Goal: Obtain resource: Download file/media

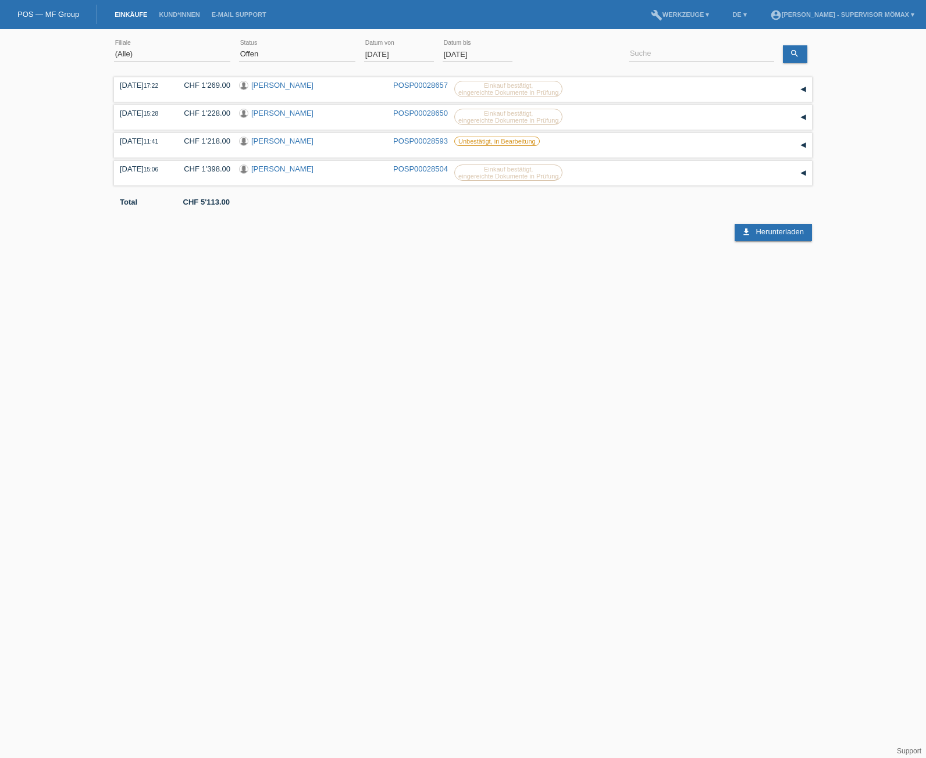
click at [284, 62] on div "(Alle) Neu Offen Zurückgewiesen Zurückgetreten / Storniert Abgeschlossen error …" at bounding box center [297, 55] width 116 height 40
click at [285, 53] on select "(Alle) Neu Offen Zurückgewiesen Zurückgetreten / Storniert Abgeschlossen" at bounding box center [297, 54] width 116 height 14
select select "ALL"
click at [239, 47] on select "(Alle) Neu Offen Zurückgewiesen Zurückgetreten / Storniert Abgeschlossen" at bounding box center [297, 54] width 116 height 14
click at [553, 53] on link "Übernehmen" at bounding box center [550, 53] width 59 height 17
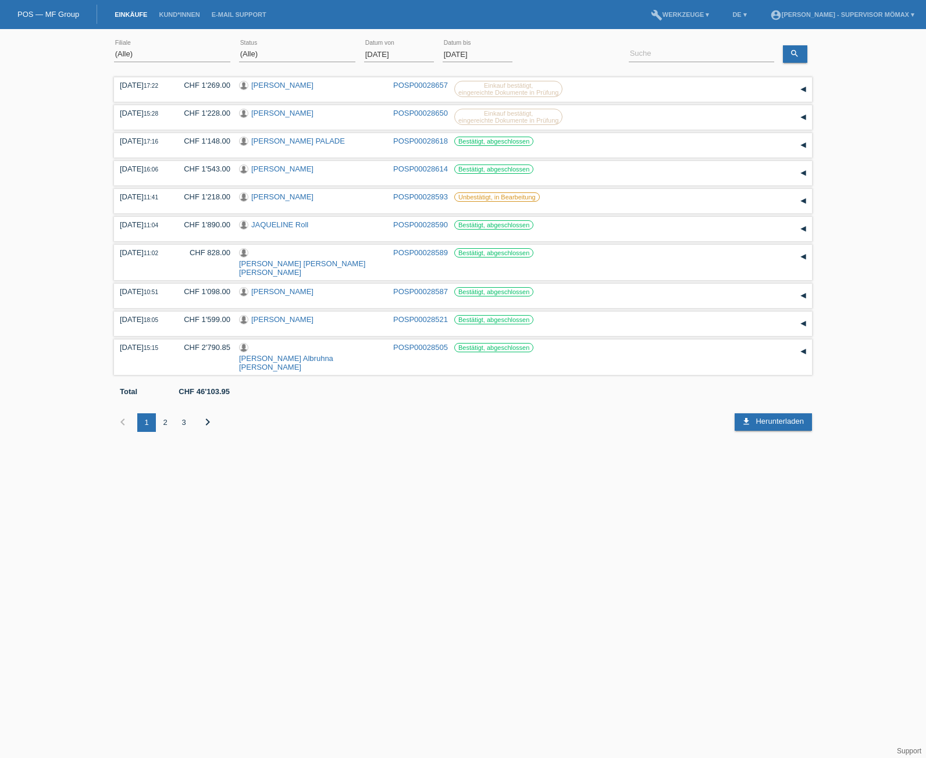
click at [181, 413] on div "3" at bounding box center [183, 422] width 19 height 19
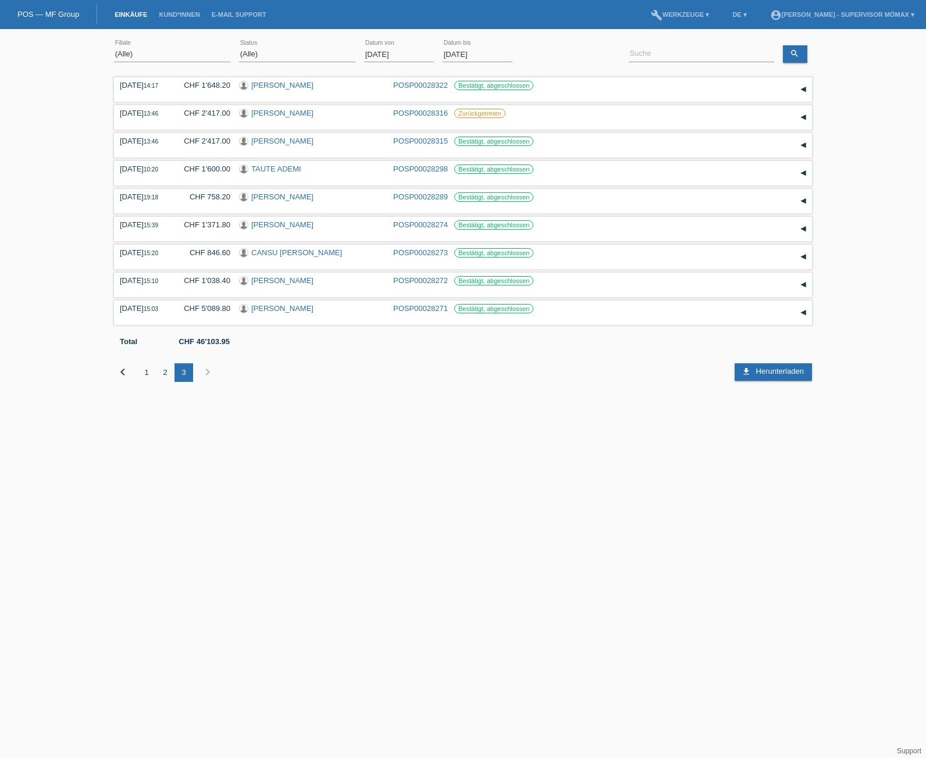
click at [145, 373] on div "1" at bounding box center [146, 372] width 19 height 19
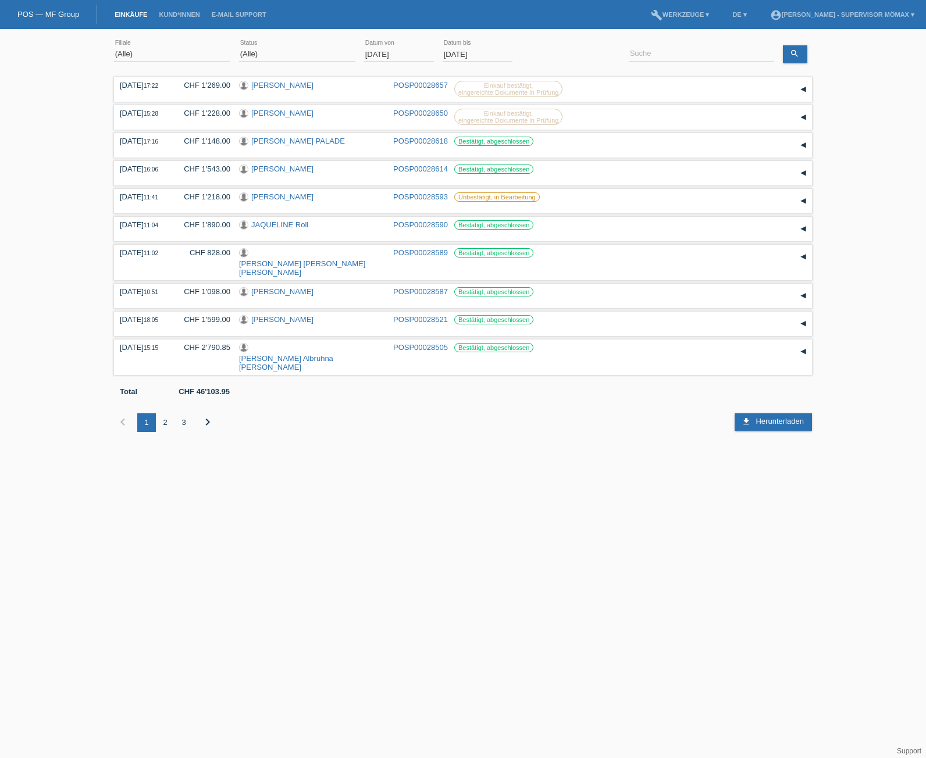
click at [165, 413] on div "2" at bounding box center [165, 422] width 19 height 19
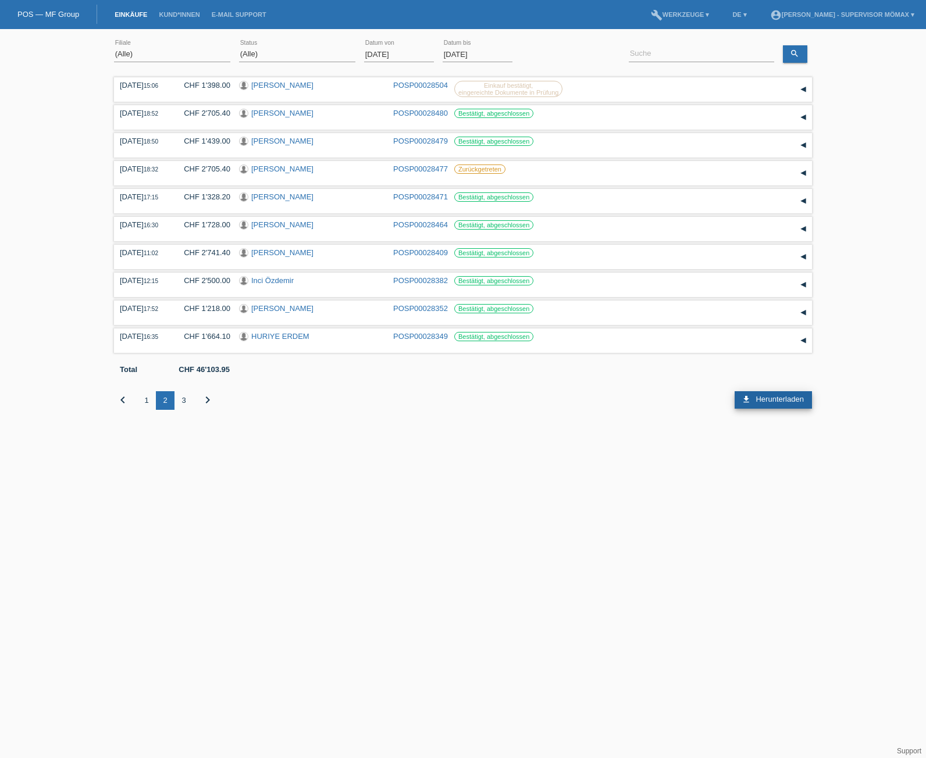
click at [754, 396] on link "download Herunterladen" at bounding box center [772, 399] width 77 height 17
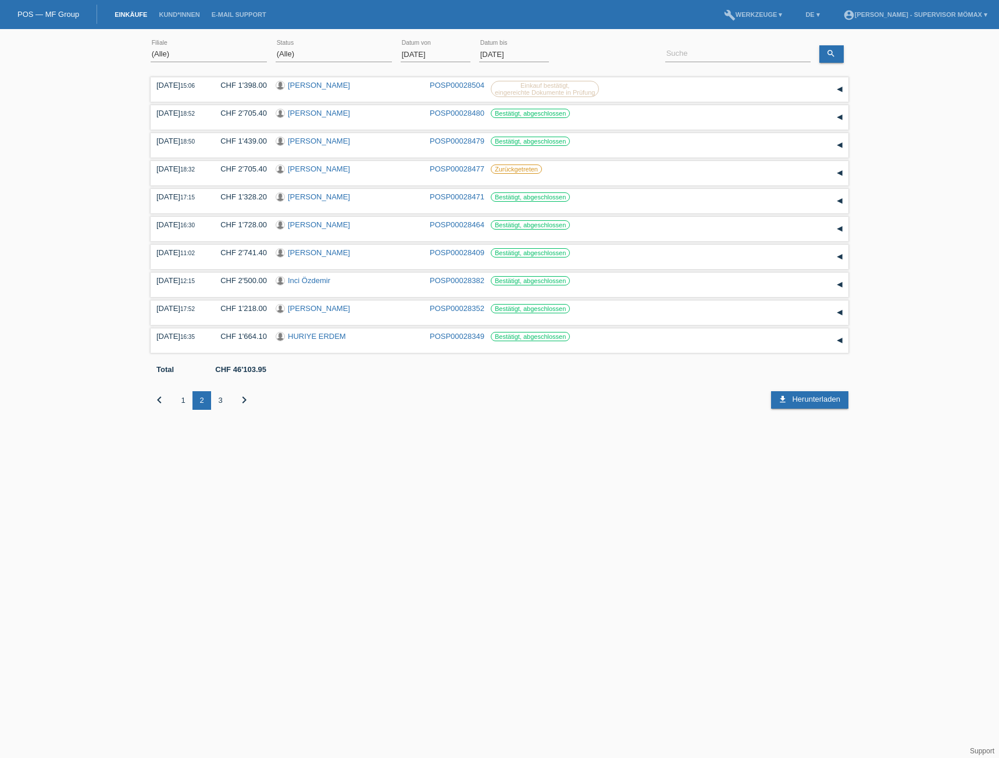
click at [406, 52] on input "[DATE]" at bounding box center [436, 54] width 70 height 15
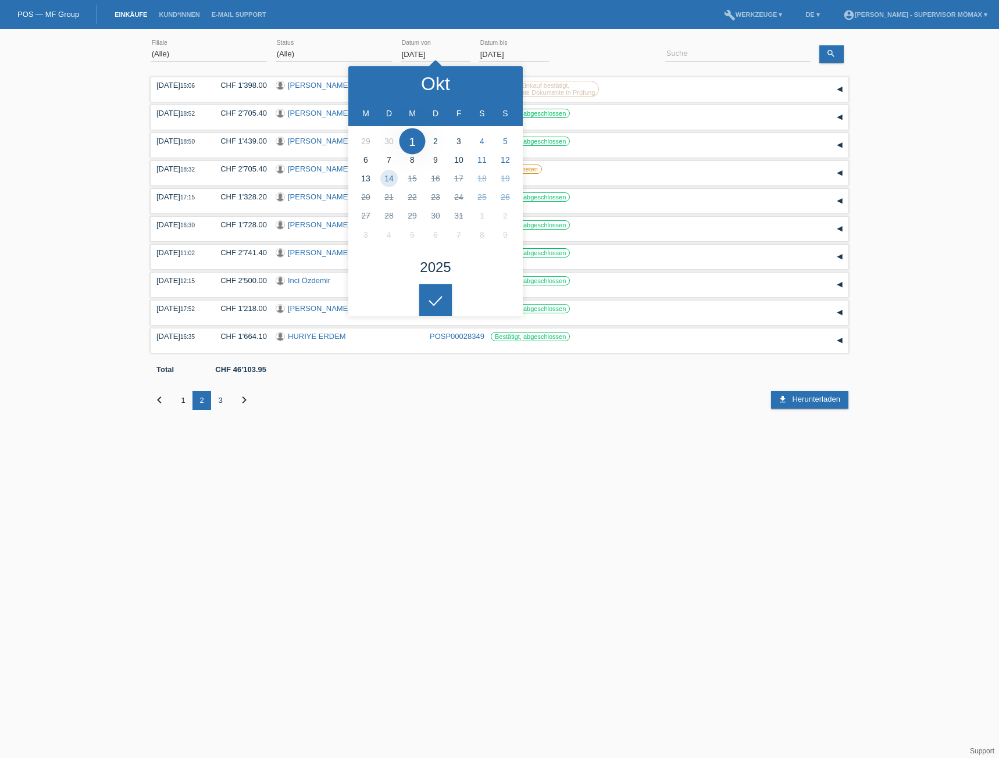
click at [421, 53] on input "[DATE]" at bounding box center [436, 54] width 70 height 15
click at [373, 83] on icon at bounding box center [370, 83] width 9 height 9
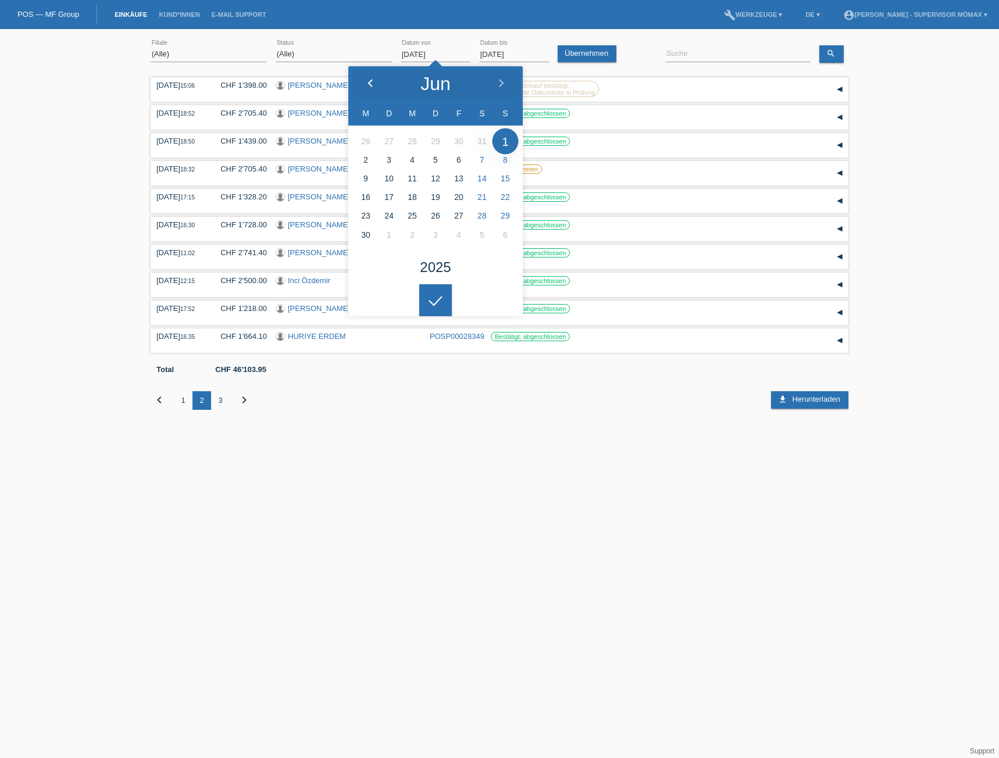
click at [373, 83] on icon at bounding box center [370, 83] width 9 height 9
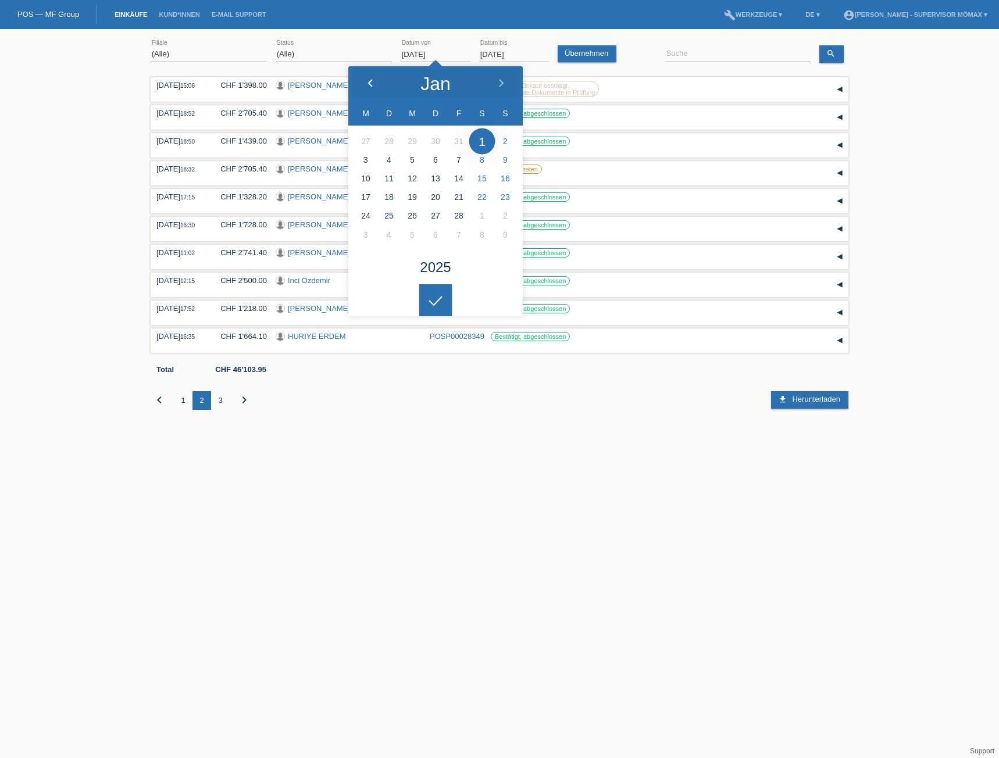
type input "[DATE]"
click at [595, 54] on link "Übernehmen" at bounding box center [587, 53] width 59 height 17
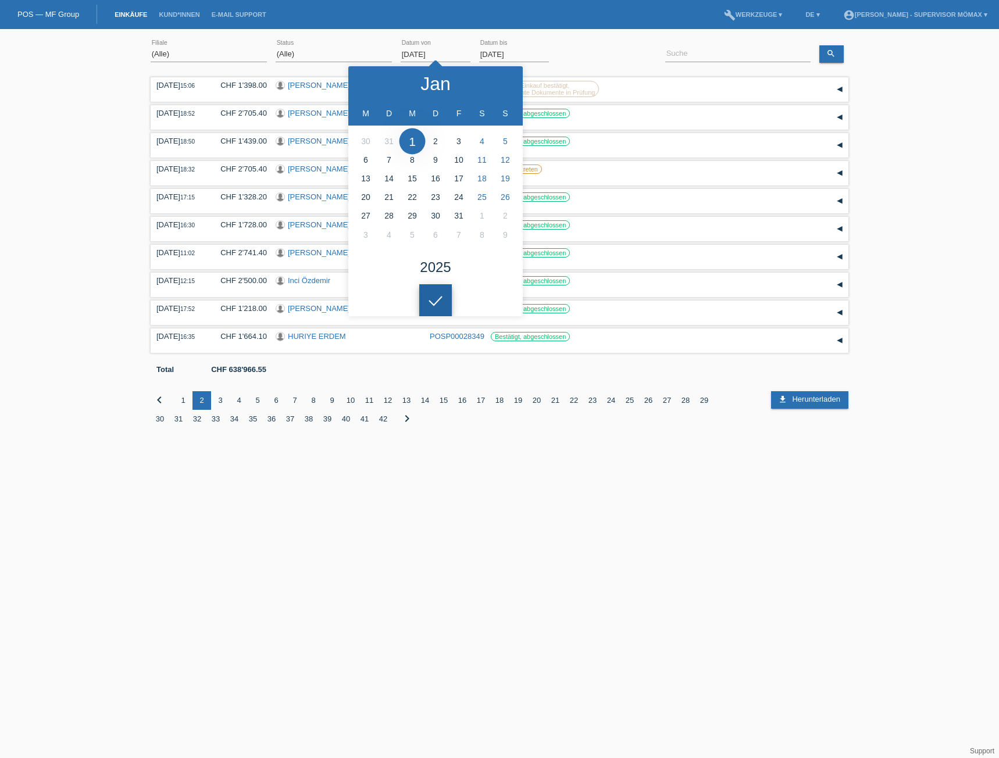
click at [446, 297] on div at bounding box center [435, 300] width 33 height 33
drag, startPoint x: 401, startPoint y: 55, endPoint x: 450, endPoint y: 51, distance: 49.0
click at [450, 51] on input "[DATE]" at bounding box center [436, 54] width 70 height 15
click at [552, 446] on html "POS — MF Group Einkäufe Kund*innen E-Mail Support menu account_circle [PERSON_N…" at bounding box center [499, 223] width 999 height 446
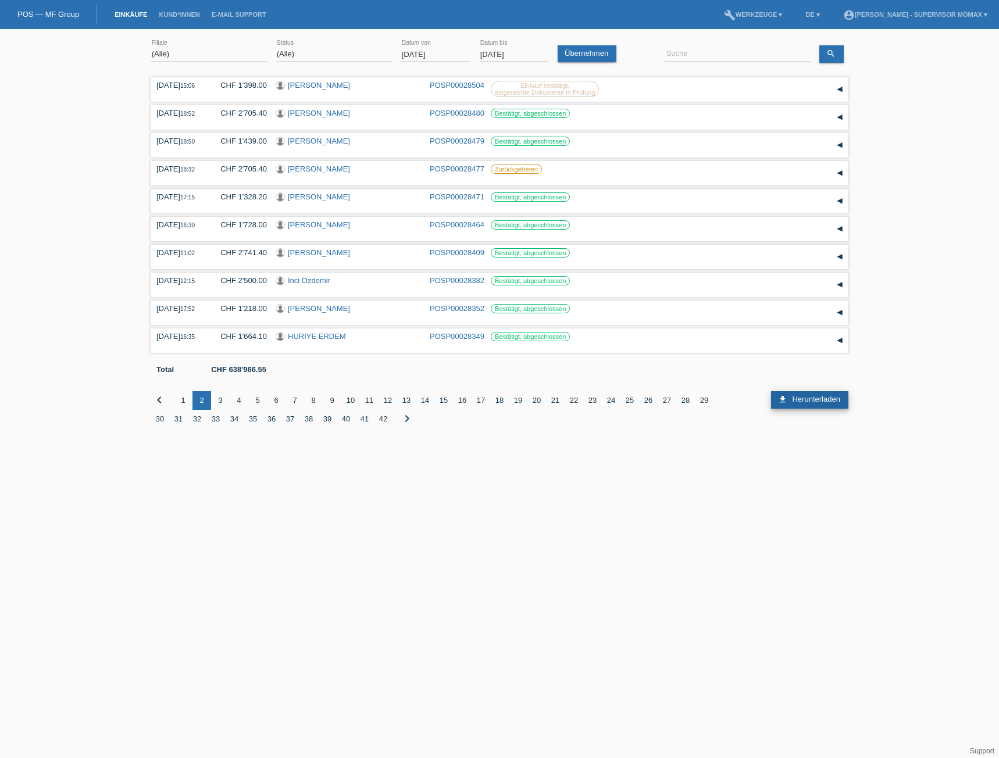
click at [796, 398] on span "Herunterladen" at bounding box center [816, 399] width 48 height 9
click at [890, 446] on html "POS — MF Group Einkäufe Kund*innen E-Mail Support menu account_circle [PERSON_N…" at bounding box center [499, 223] width 999 height 446
